Goal: Task Accomplishment & Management: Manage account settings

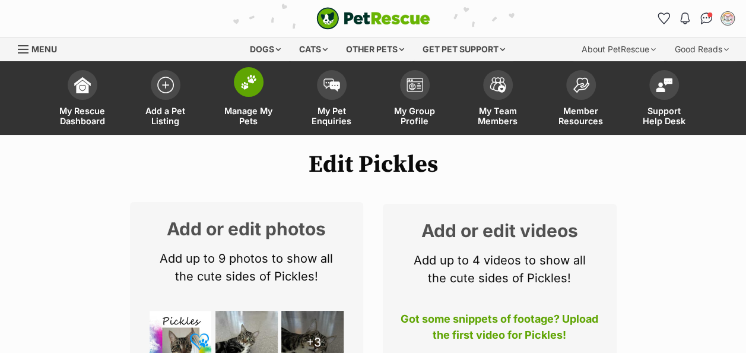
click at [246, 81] on img at bounding box center [248, 81] width 17 height 15
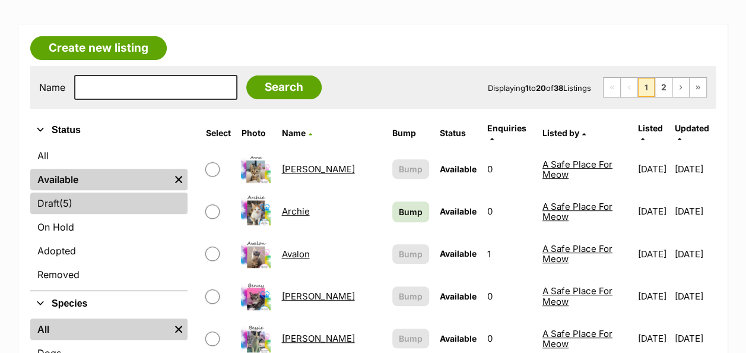
click at [52, 202] on link "Draft (5) Items" at bounding box center [108, 202] width 157 height 21
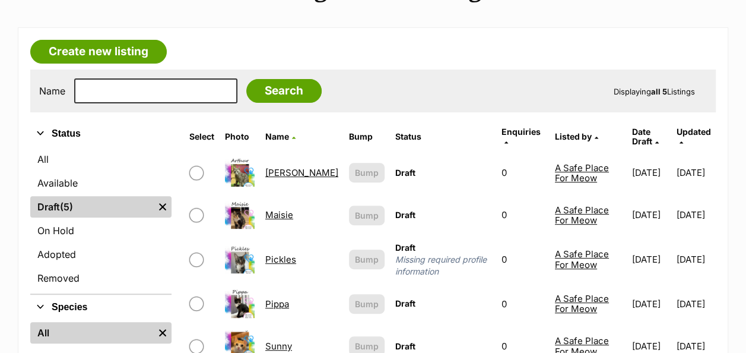
scroll to position [178, 0]
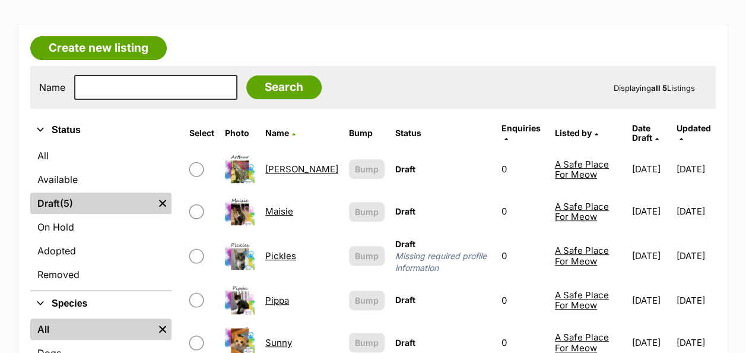
click at [280, 163] on link "[PERSON_NAME]" at bounding box center [301, 168] width 73 height 11
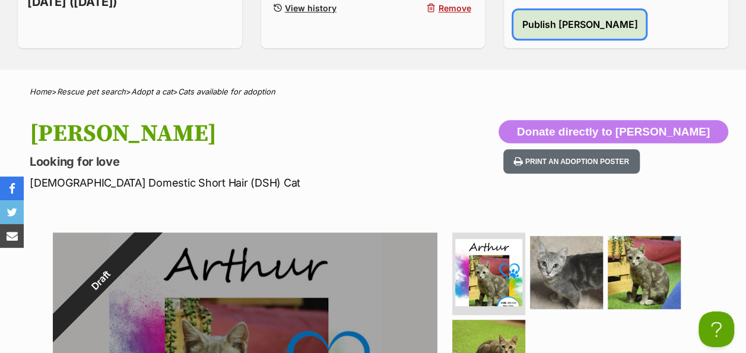
click at [540, 24] on span "Publish Arthur" at bounding box center [580, 24] width 116 height 14
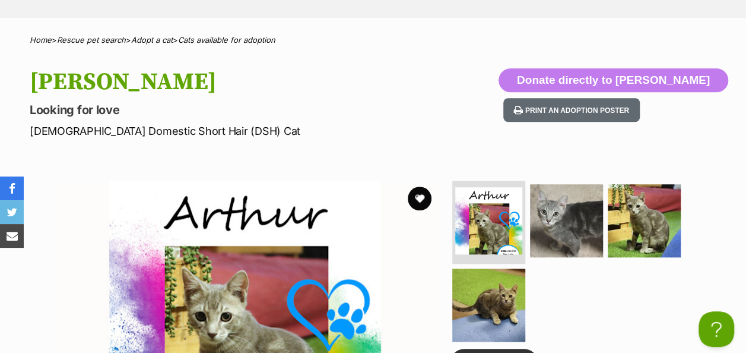
scroll to position [297, 0]
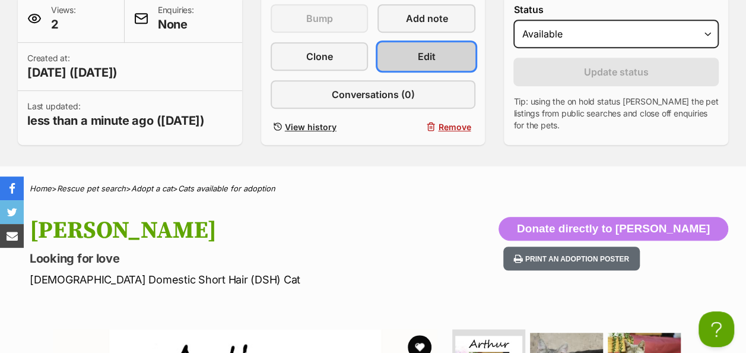
click at [417, 52] on link "Edit" at bounding box center [427, 56] width 98 height 28
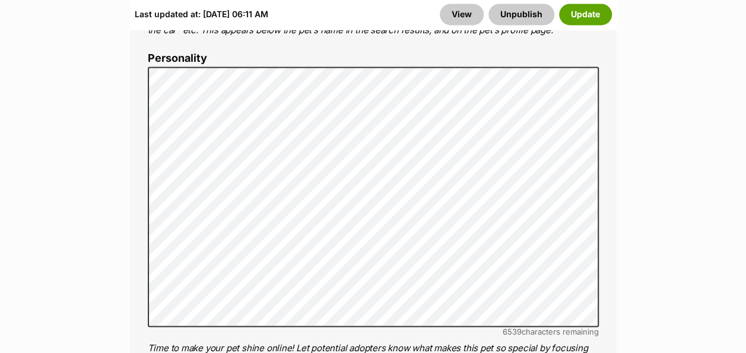
scroll to position [950, 0]
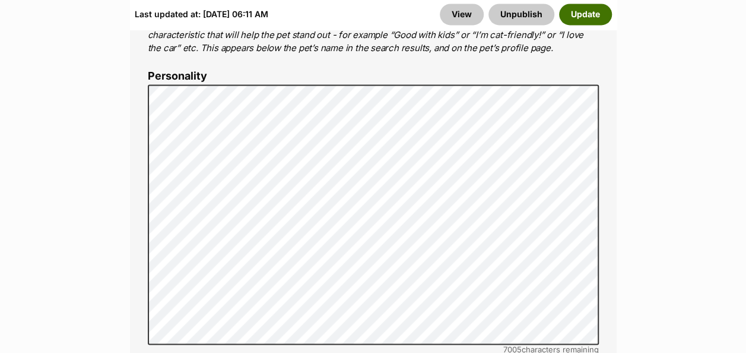
click at [578, 17] on button "Update" at bounding box center [585, 14] width 53 height 21
